Goal: Information Seeking & Learning: Learn about a topic

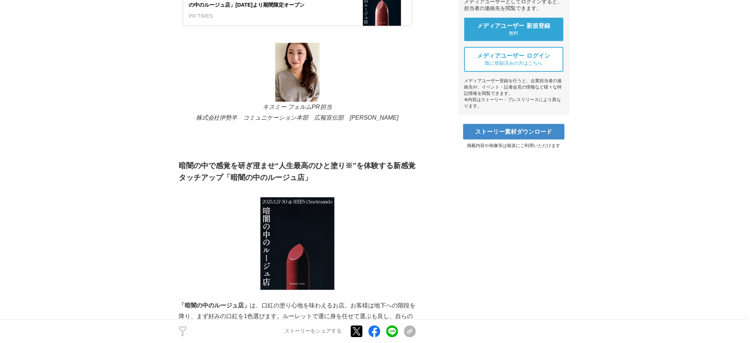
scroll to position [394, 0]
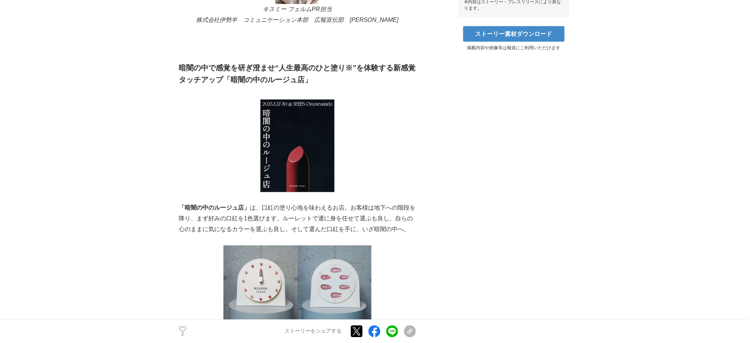
drag, startPoint x: 176, startPoint y: 157, endPoint x: 50, endPoint y: 134, distance: 128.1
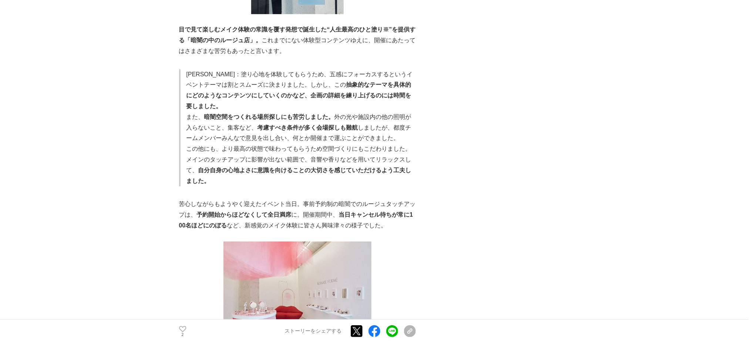
scroll to position [1726, 0]
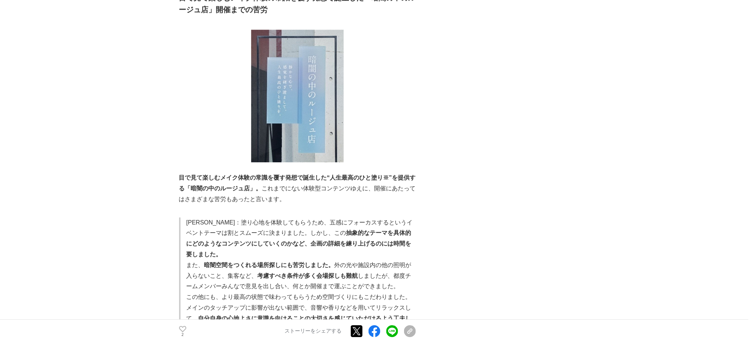
click at [229, 105] on p at bounding box center [297, 96] width 237 height 132
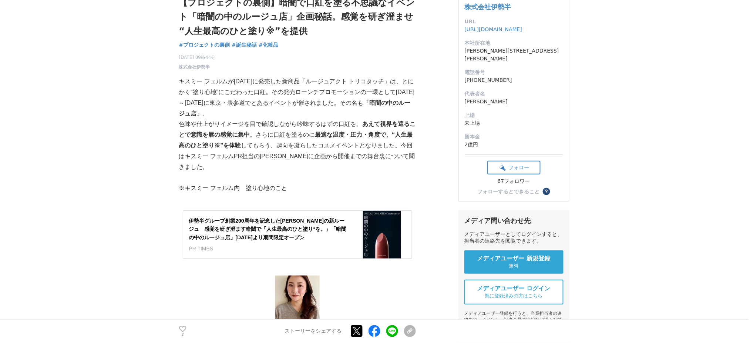
scroll to position [0, 0]
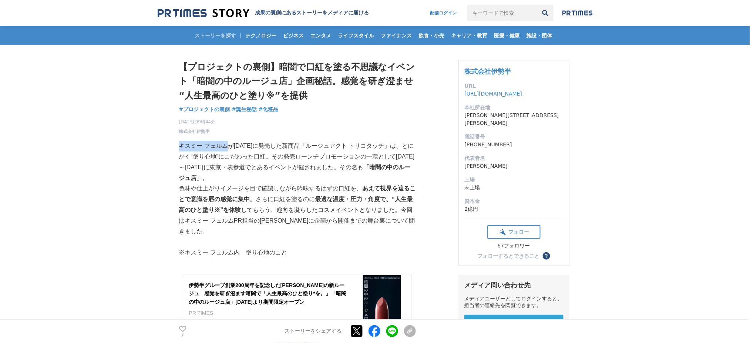
drag, startPoint x: 179, startPoint y: 147, endPoint x: 229, endPoint y: 139, distance: 51.0
copy p "キスミー フェルム"
